Goal: Task Accomplishment & Management: Use online tool/utility

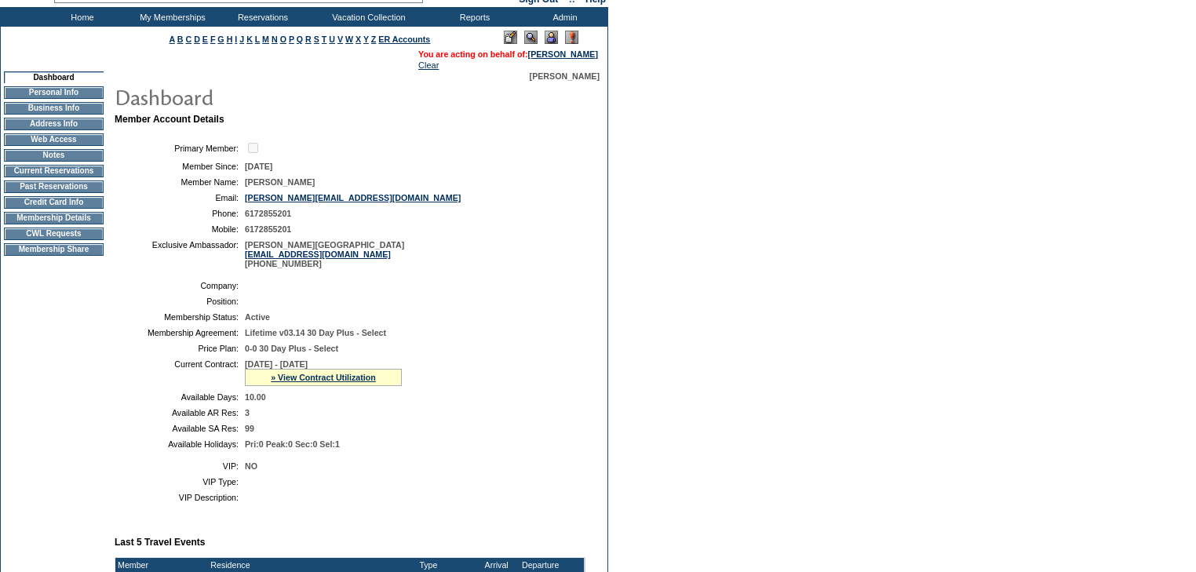
scroll to position [188, 0]
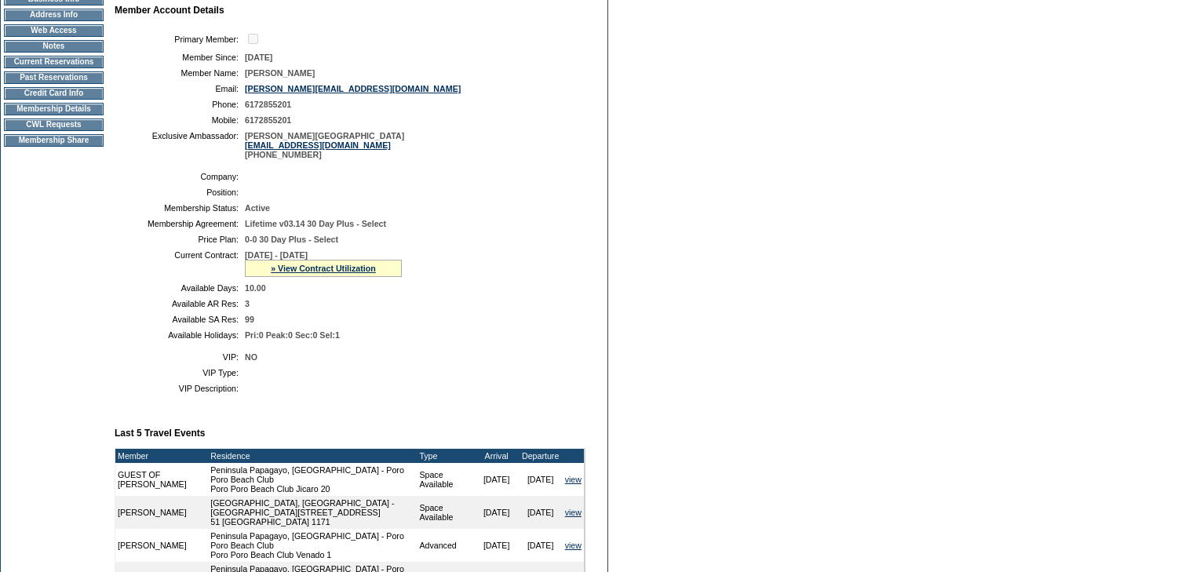
click at [53, 131] on td "CWL Requests" at bounding box center [54, 124] width 100 height 13
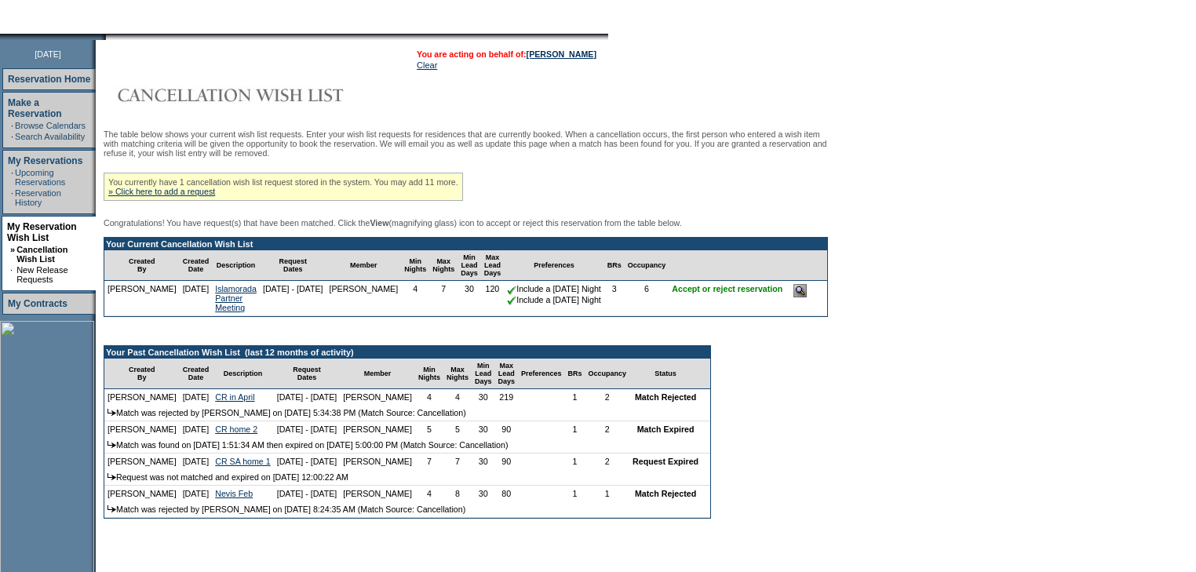
scroll to position [188, 0]
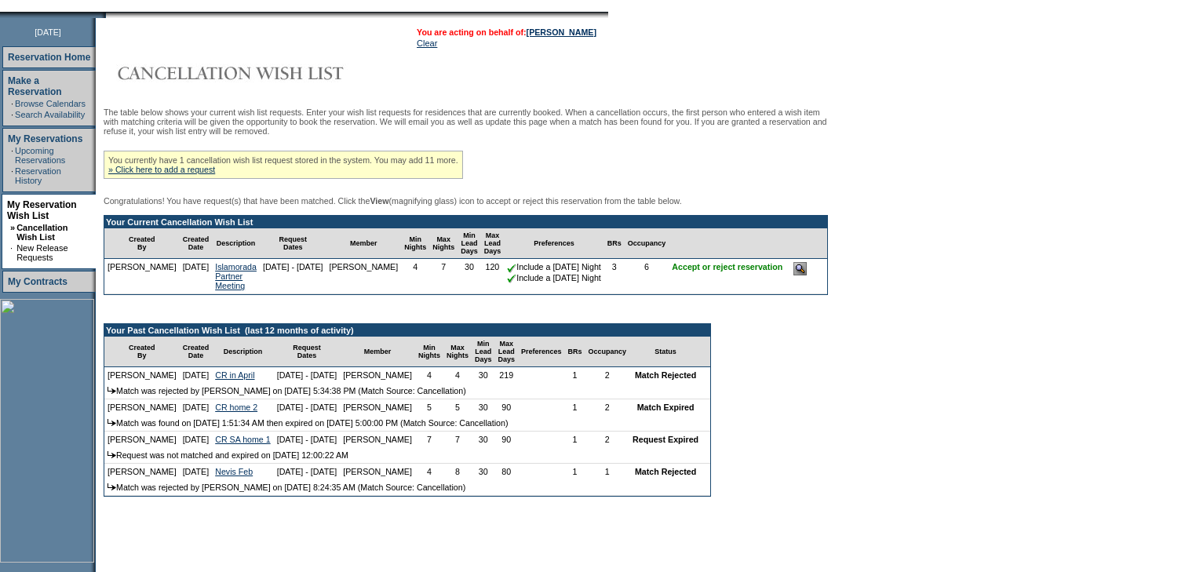
click at [807, 275] on input "image" at bounding box center [799, 268] width 13 height 13
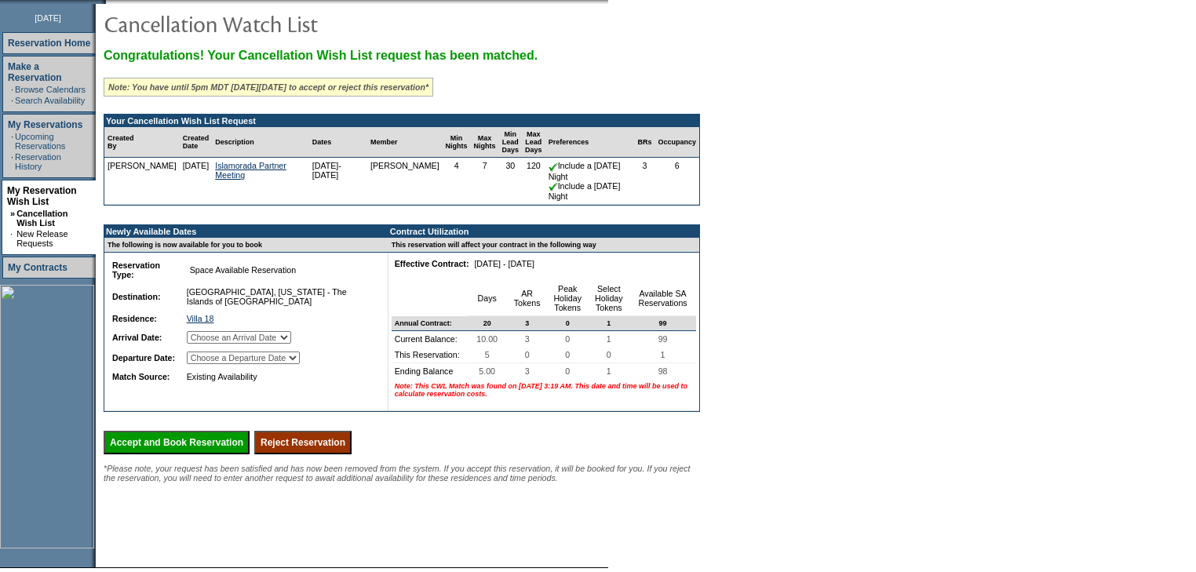
scroll to position [251, 0]
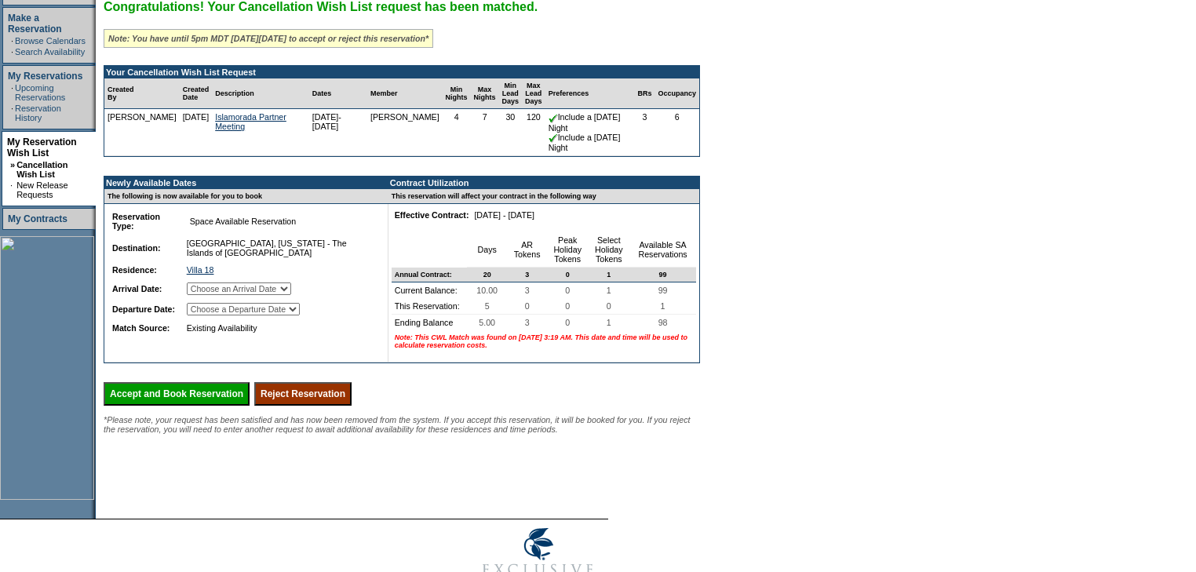
drag, startPoint x: 320, startPoint y: 423, endPoint x: 656, endPoint y: 79, distance: 480.6
click at [320, 406] on input "Reject Reservation" at bounding box center [302, 394] width 97 height 24
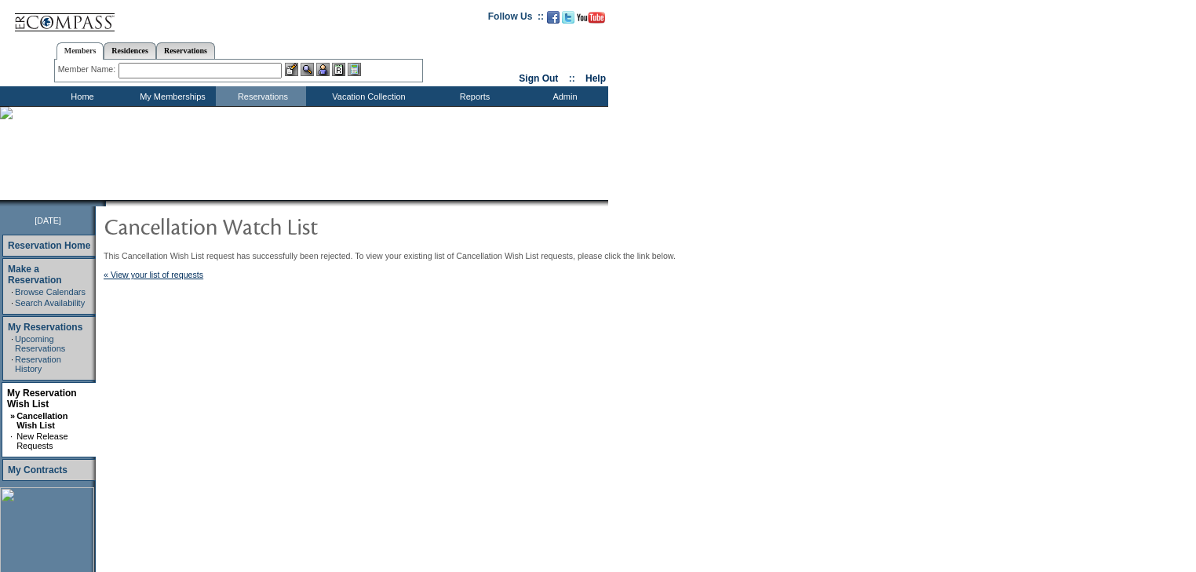
drag, startPoint x: 86, startPoint y: 97, endPoint x: 95, endPoint y: 97, distance: 8.6
click at [86, 97] on td "Home" at bounding box center [80, 96] width 90 height 20
